Goal: Information Seeking & Learning: Check status

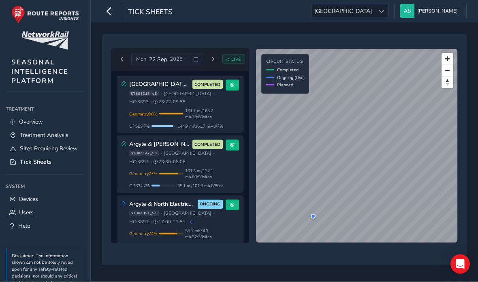
scroll to position [4, 0]
click at [210, 232] on span "55.1 mi / 74.3 mi • 32 / 39 sites" at bounding box center [204, 233] width 38 height 12
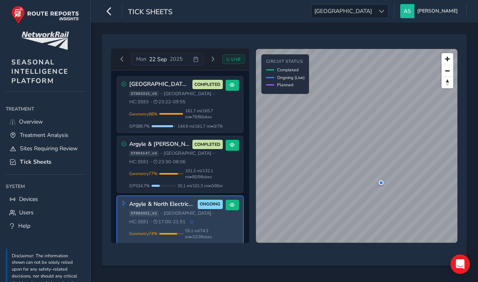
click at [204, 179] on div "Geometry 77 % Incomplete Geometry 18 / 98 geometries missing data. Only 101.3 m…" at bounding box center [176, 178] width 94 height 21
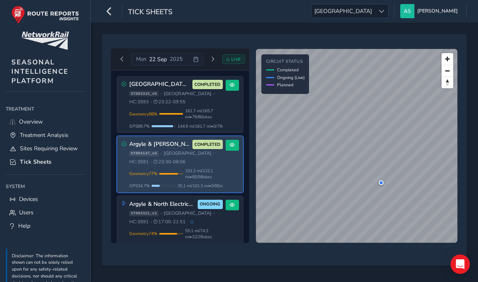
click at [232, 143] on span at bounding box center [232, 144] width 5 height 5
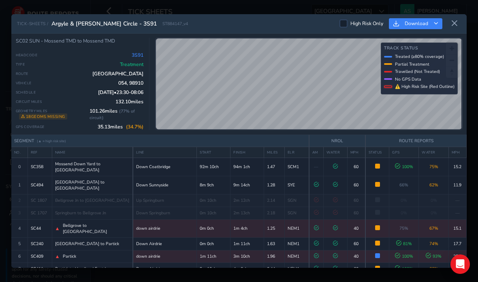
click at [456, 20] on icon at bounding box center [454, 23] width 7 height 7
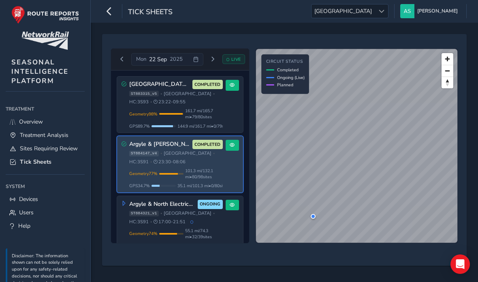
click at [388, 9] on div at bounding box center [380, 10] width 13 height 13
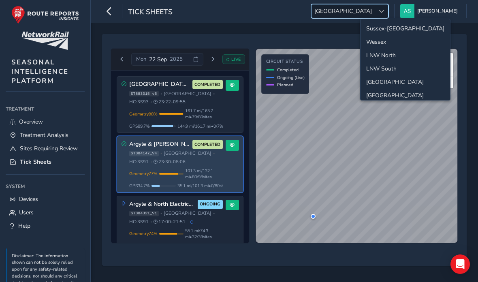
click at [412, 23] on li "Sussex-[GEOGRAPHIC_DATA]" at bounding box center [404, 28] width 89 height 13
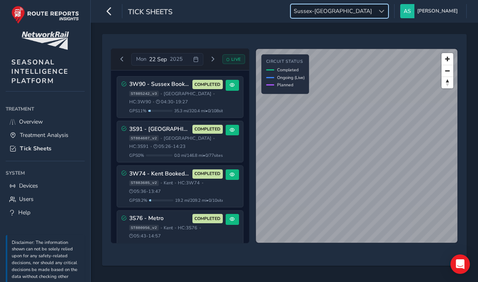
click at [234, 83] on span at bounding box center [232, 85] width 5 height 5
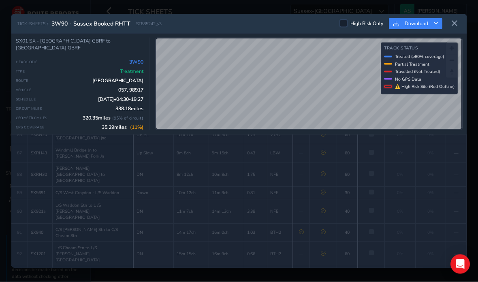
scroll to position [32, 0]
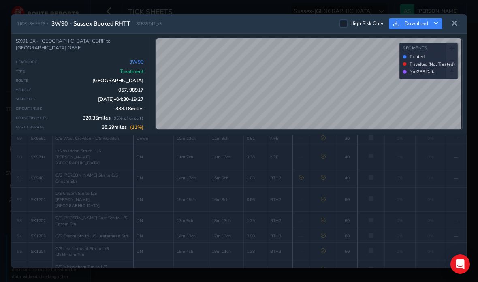
scroll to position [1603, 0]
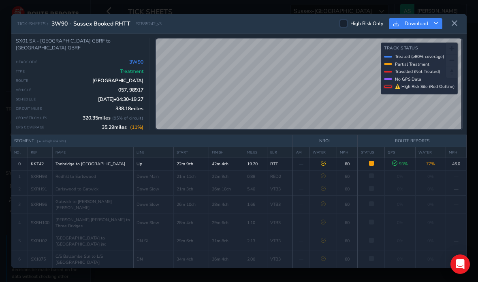
click at [454, 20] on icon at bounding box center [454, 23] width 7 height 7
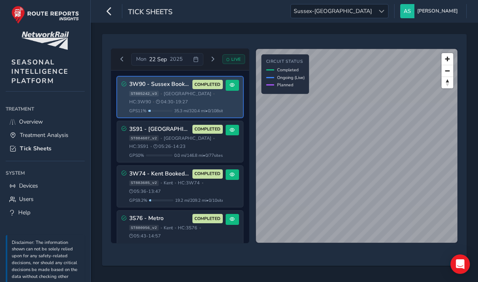
click at [195, 135] on div "ST884607_v2 • [GEOGRAPHIC_DATA] • HC: 3S91 • 05:26 - 14:23" at bounding box center [176, 142] width 94 height 15
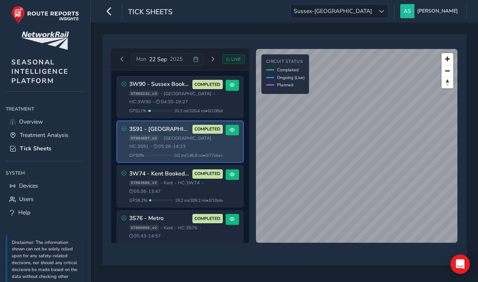
click at [196, 180] on div "ST883685_v2 • [GEOGRAPHIC_DATA] • HC: 3W74 • 05:36 - 13:47" at bounding box center [176, 187] width 94 height 15
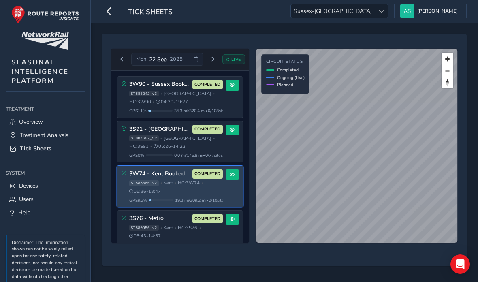
click at [207, 225] on div "ST880956_v2 • [GEOGRAPHIC_DATA] • HC: 3S76 • 05:43 - 14:57" at bounding box center [176, 232] width 94 height 15
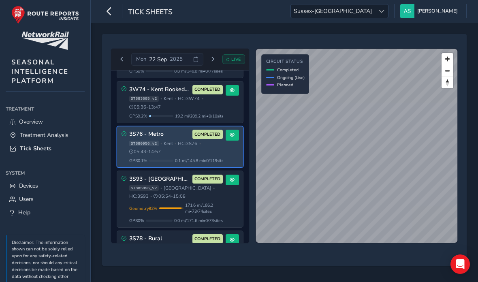
scroll to position [85, 0]
click at [212, 202] on span "171.6 mi / 186.2 mi • 73 / 74 sites" at bounding box center [204, 208] width 38 height 12
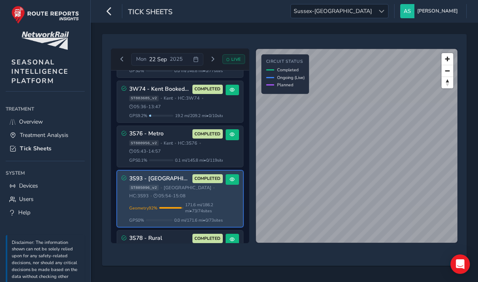
click at [233, 177] on span at bounding box center [232, 179] width 5 height 5
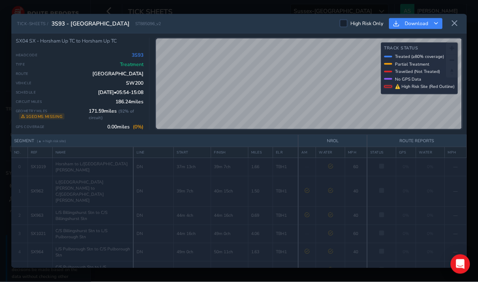
scroll to position [18, 0]
click at [450, 17] on button at bounding box center [454, 23] width 13 height 13
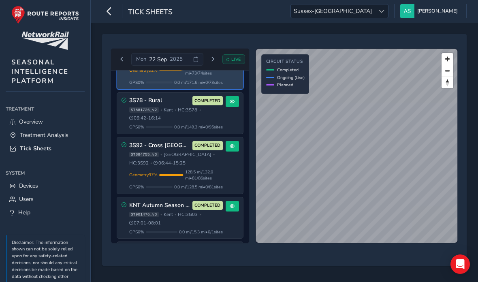
scroll to position [223, 0]
click at [209, 123] on span "0.0 mi / 149.3 mi • 0 / 95 sites" at bounding box center [198, 126] width 49 height 6
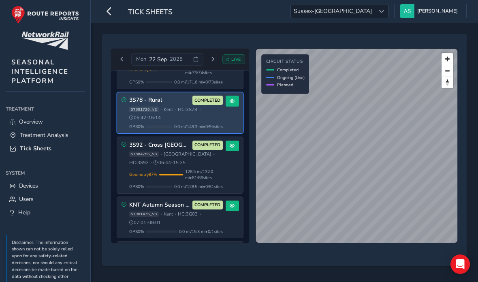
click at [217, 168] on span "128.5 mi / 132.0 mi • 81 / 86 sites" at bounding box center [204, 174] width 38 height 12
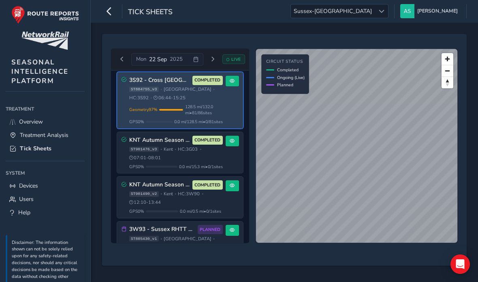
scroll to position [289, 0]
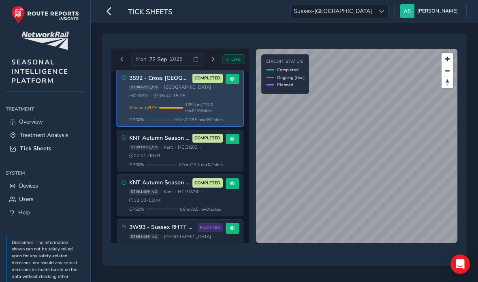
click at [206, 162] on span "0.0 mi / 15.3 mi • 0 / 1 sites" at bounding box center [201, 165] width 44 height 6
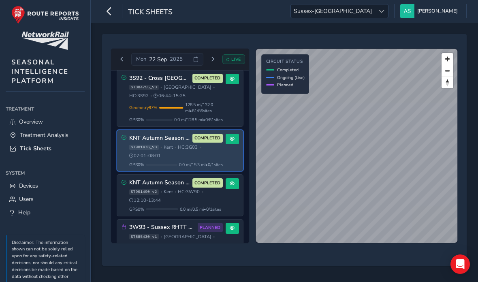
click at [215, 196] on div "ST901490_v2 • [GEOGRAPHIC_DATA] • HC: 3W90 • 12:10 - 13:44" at bounding box center [176, 196] width 94 height 15
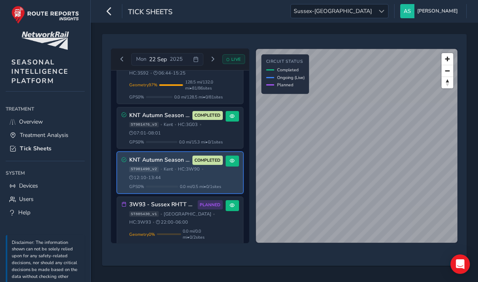
scroll to position [312, 0]
click at [215, 228] on span "0.0 mi / 0.0 mi • 0 / 2 sites" at bounding box center [203, 234] width 40 height 12
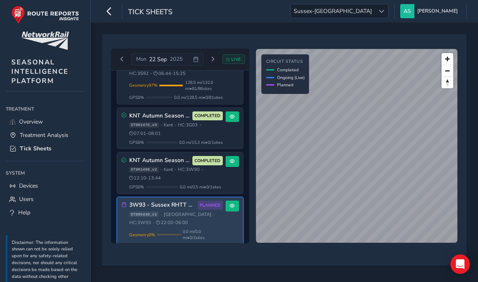
click at [234, 203] on span at bounding box center [232, 205] width 5 height 5
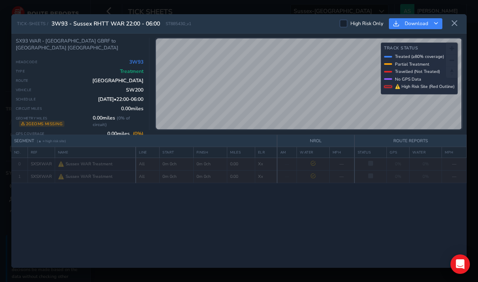
click at [455, 20] on icon at bounding box center [454, 23] width 7 height 7
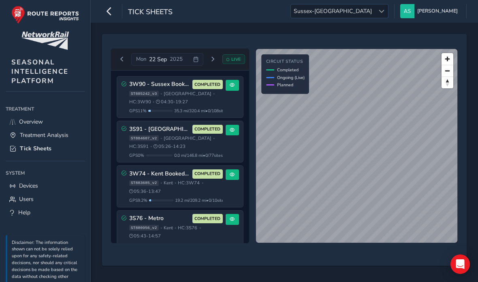
click at [388, 14] on div at bounding box center [380, 10] width 13 height 13
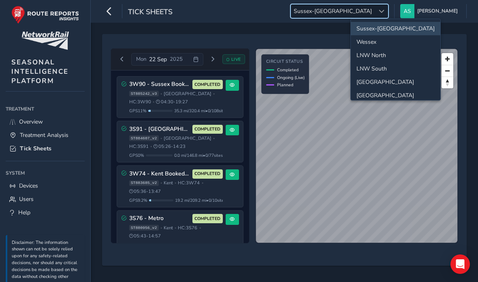
click at [399, 43] on li "Wessex" at bounding box center [395, 41] width 89 height 13
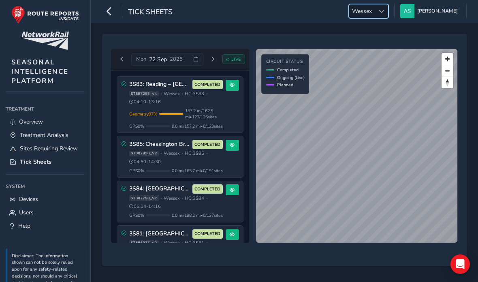
click at [214, 116] on span "157.2 mi / 162.5 mi • 123 / 126 sites" at bounding box center [204, 114] width 38 height 12
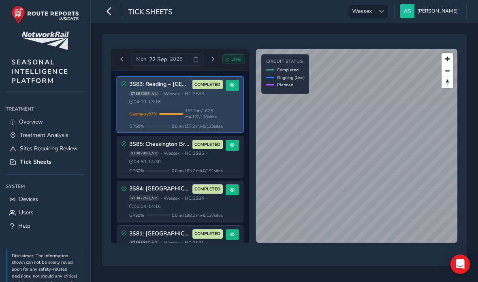
click at [211, 172] on span "0.0 mi / 165.7 mi • 0 / 191 sites" at bounding box center [197, 171] width 51 height 6
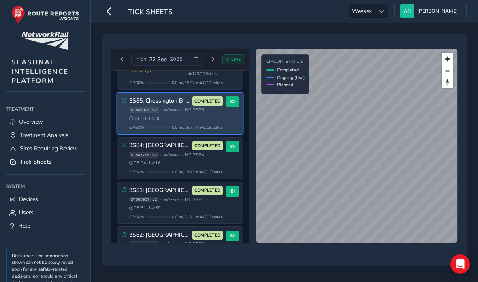
scroll to position [43, 0]
click at [208, 167] on div "ST887790_v2 • [GEOGRAPHIC_DATA] • HC: 3S84 • 05:04 - 14:16" at bounding box center [176, 159] width 94 height 15
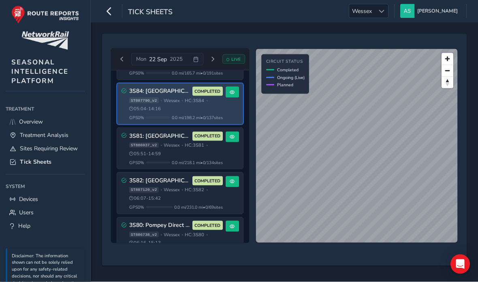
scroll to position [32, 0]
click at [216, 54] on button "Next day" at bounding box center [212, 59] width 13 height 10
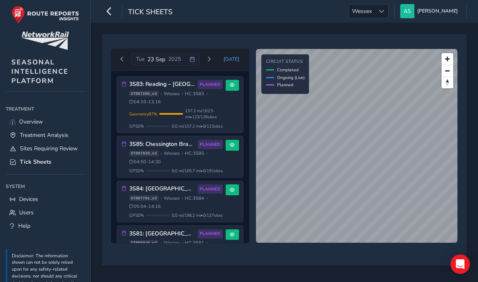
click at [388, 15] on div at bounding box center [380, 10] width 13 height 13
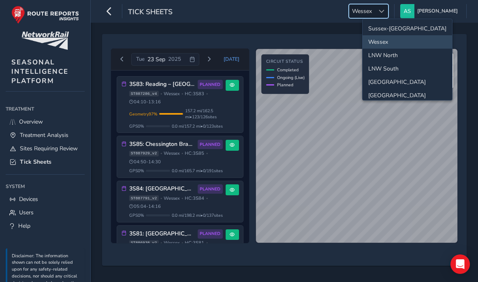
click at [416, 30] on li "Sussex-[GEOGRAPHIC_DATA]" at bounding box center [406, 28] width 89 height 13
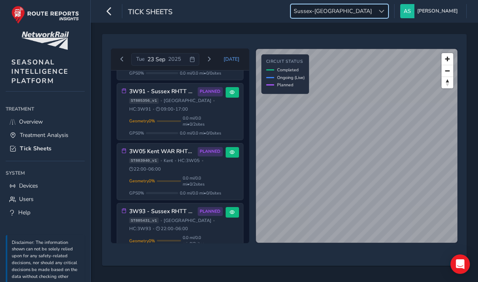
scroll to position [112, 0]
click at [210, 183] on span "0.0 mi / 0.0 mi • 0 / 2 sites" at bounding box center [203, 181] width 40 height 12
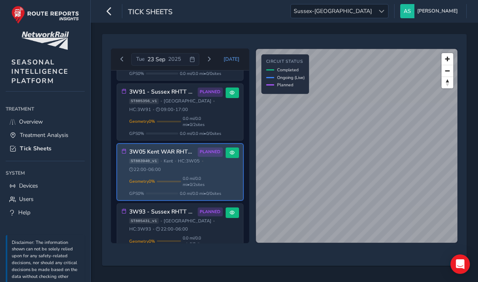
click at [231, 158] on button at bounding box center [231, 152] width 13 height 11
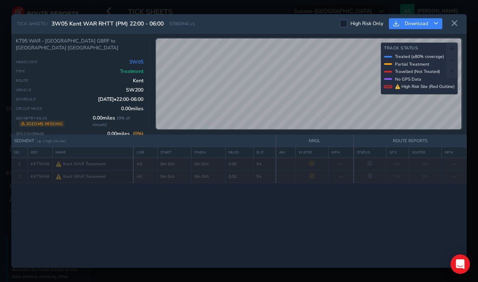
click at [459, 17] on button at bounding box center [454, 23] width 13 height 13
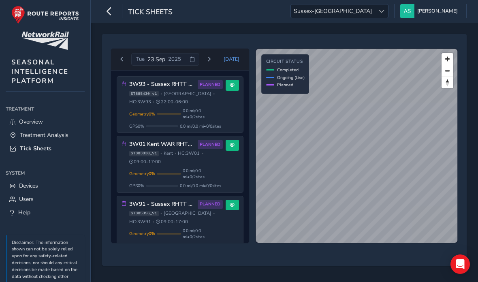
click at [388, 16] on div at bounding box center [380, 10] width 13 height 13
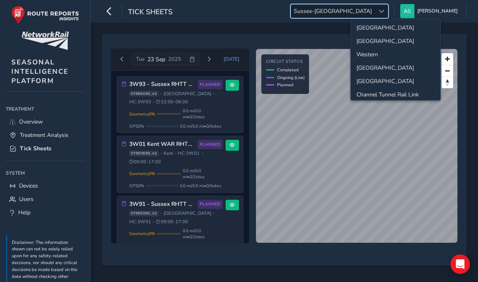
scroll to position [68, 0]
click at [404, 55] on li "[GEOGRAPHIC_DATA]" at bounding box center [395, 53] width 89 height 13
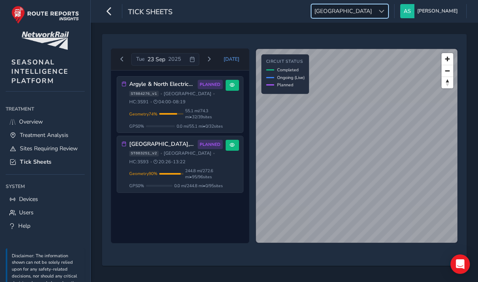
click at [210, 188] on span "0.0 mi / 244.8 mi • 0 / 95 sites" at bounding box center [198, 186] width 49 height 6
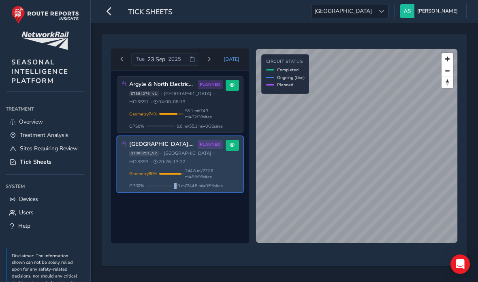
click at [215, 188] on span "0.0 mi / 244.8 mi • 0 / 95 sites" at bounding box center [198, 186] width 49 height 6
click at [200, 220] on div "Argyle & North Electrics - 3S91 AM PLANNED ST884276_v1 • [GEOGRAPHIC_DATA] • HC…" at bounding box center [180, 156] width 138 height 173
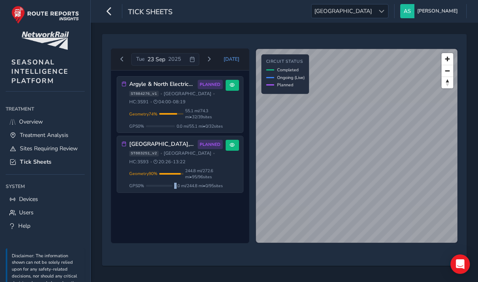
click at [219, 234] on div "Argyle & North Electrics - 3S91 AM PLANNED ST884276_v1 • [GEOGRAPHIC_DATA] • HC…" at bounding box center [180, 156] width 138 height 173
click at [203, 243] on div "Argyle & North Electrics - 3S91 AM PLANNED ST884276_v1 • [GEOGRAPHIC_DATA] • HC…" at bounding box center [180, 156] width 138 height 173
click at [213, 186] on span "0.0 mi / 244.8 mi • 0 / 95 sites" at bounding box center [198, 186] width 49 height 6
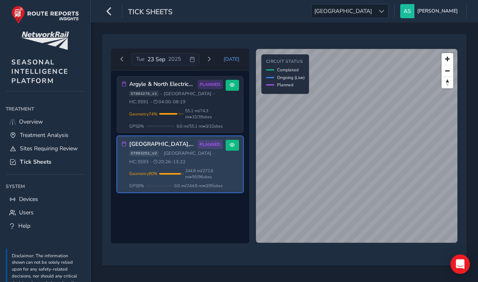
click at [213, 116] on span "55.1 mi / 74.3 mi • 32 / 39 sites" at bounding box center [204, 114] width 38 height 12
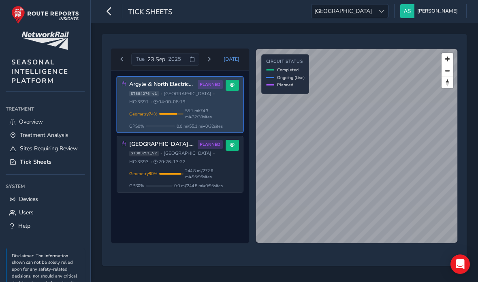
click at [228, 87] on button at bounding box center [231, 85] width 13 height 11
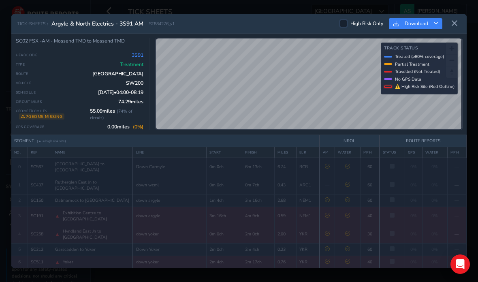
click at [450, 17] on button at bounding box center [454, 23] width 13 height 13
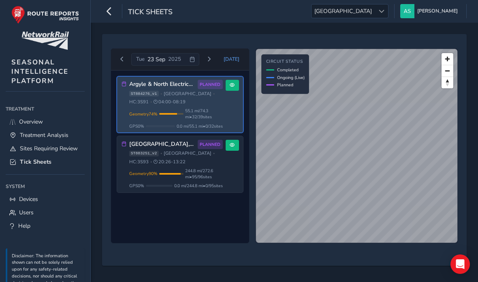
click at [224, 175] on div "[GEOGRAPHIC_DATA], [GEOGRAPHIC_DATA], Borders 3S93 PLANNED ST883251_v2 • [GEOGR…" at bounding box center [180, 164] width 126 height 56
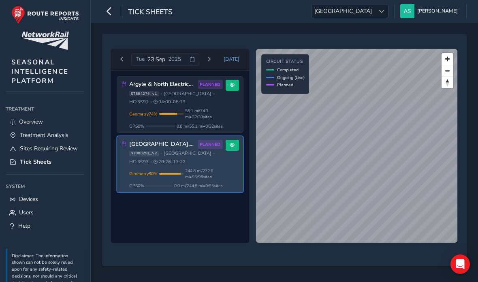
click at [233, 142] on button at bounding box center [231, 145] width 13 height 11
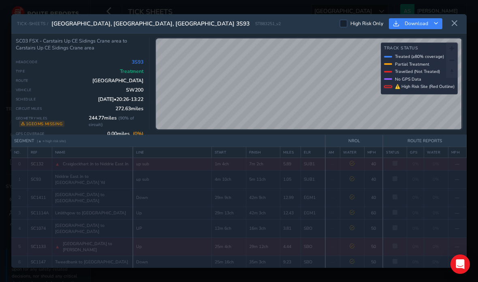
click at [450, 17] on button at bounding box center [454, 23] width 13 height 13
